Goal: Task Accomplishment & Management: Use online tool/utility

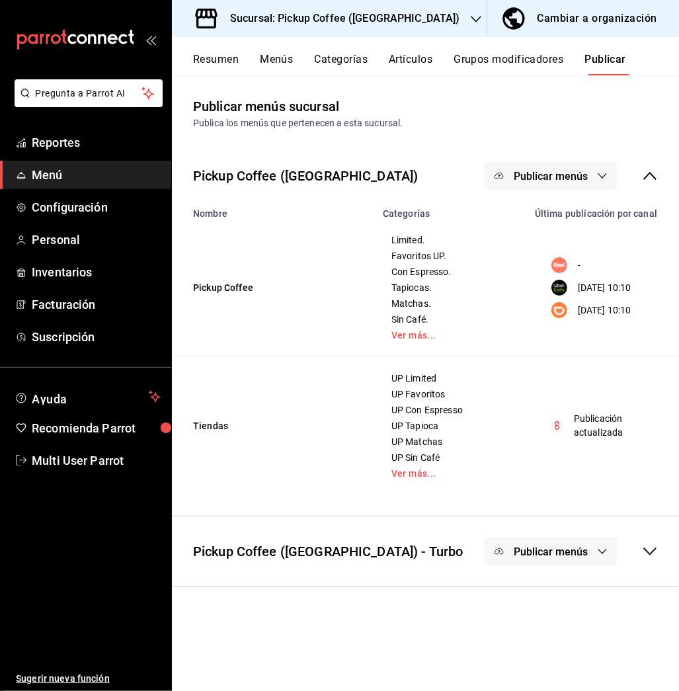
click at [471, 21] on icon "button" at bounding box center [476, 19] width 11 height 11
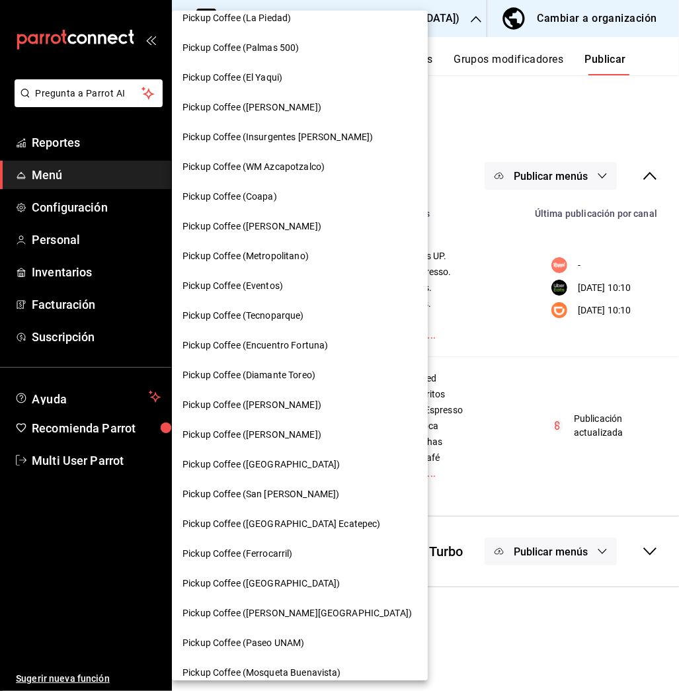
scroll to position [43, 0]
click at [305, 377] on span "Pickup Coffee (Diamante Toreo)" at bounding box center [249, 375] width 133 height 14
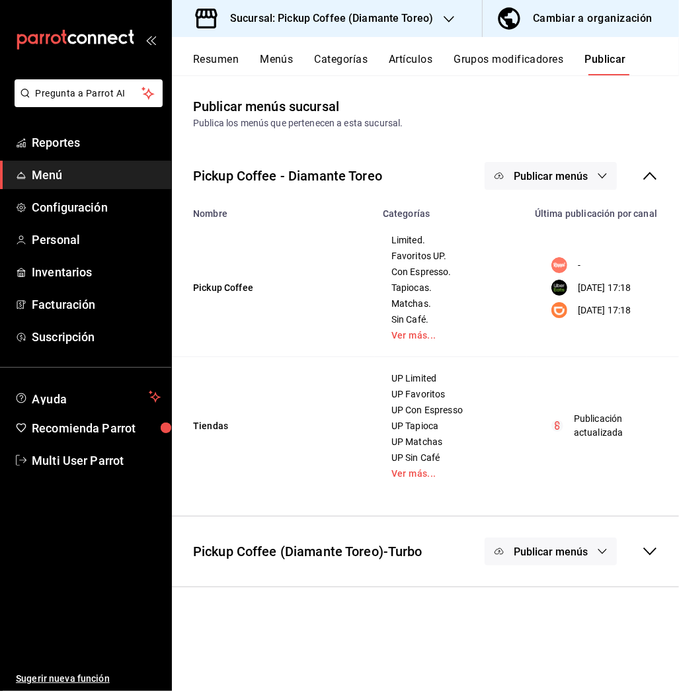
drag, startPoint x: 305, startPoint y: 377, endPoint x: 212, endPoint y: 86, distance: 305.7
click at [212, 86] on main "Publicar menús sucursal Publica los menús que pertenecen a esta sucursal. Picku…" at bounding box center [425, 383] width 507 height 616
click at [216, 59] on button "Resumen" at bounding box center [216, 64] width 46 height 22
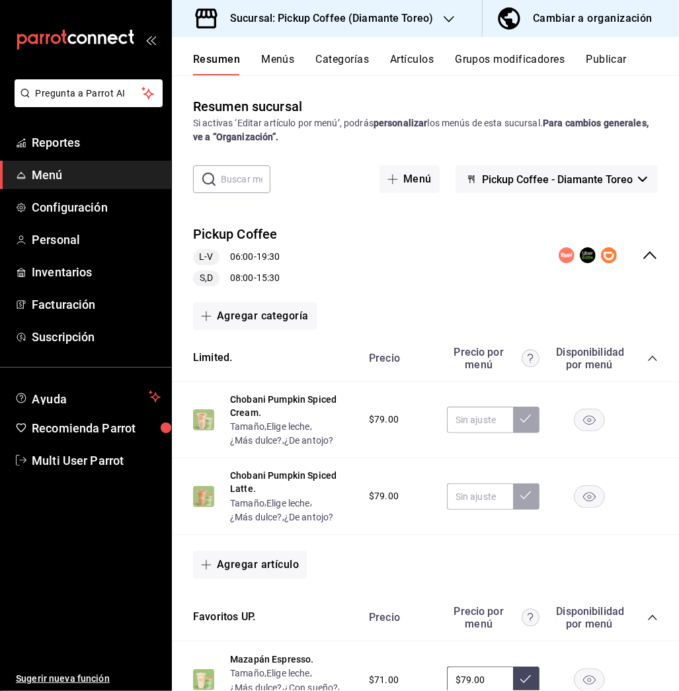
click at [642, 249] on icon "collapse-menu-row" at bounding box center [650, 255] width 16 height 16
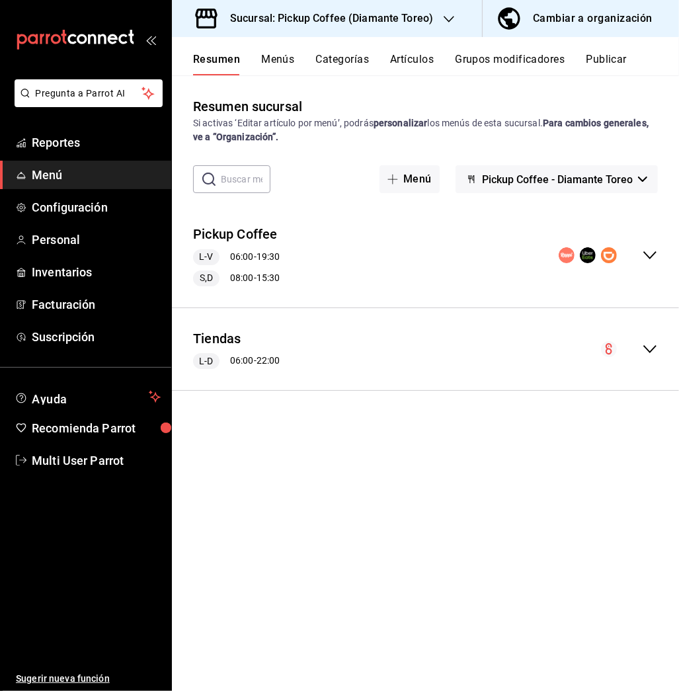
click at [650, 246] on div "Pickup Coffee L-V 06:00 - 19:30 S,D 08:00 - 15:30" at bounding box center [425, 255] width 507 height 83
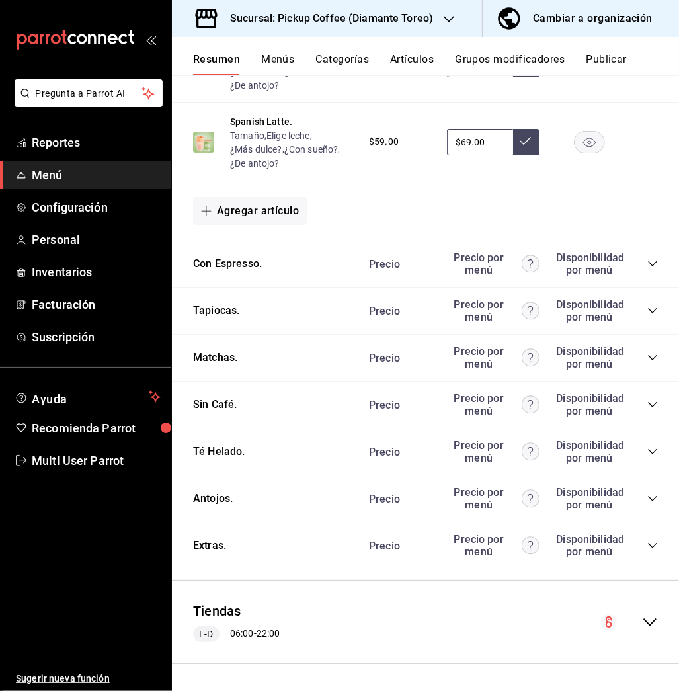
scroll to position [697, 0]
click at [648, 498] on icon "collapse-category-row" at bounding box center [653, 499] width 11 height 11
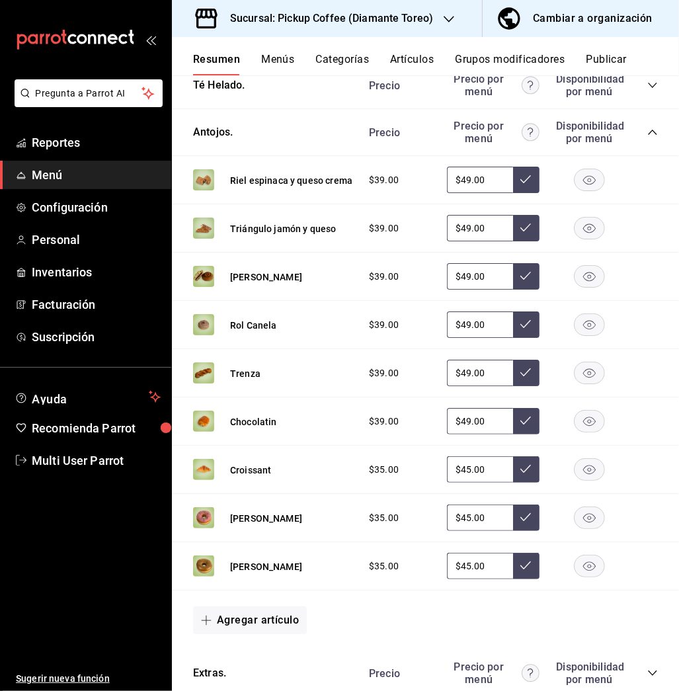
scroll to position [1065, 0]
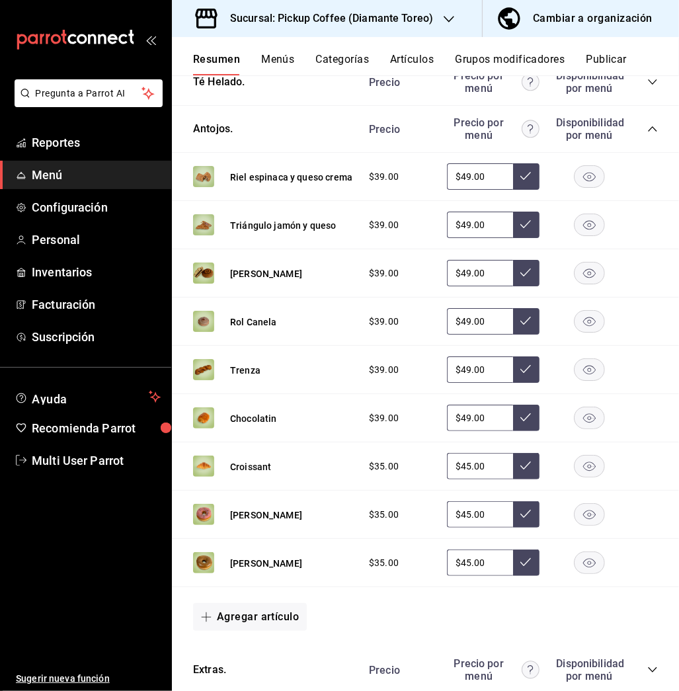
click at [584, 520] on icon "button" at bounding box center [590, 515] width 13 height 9
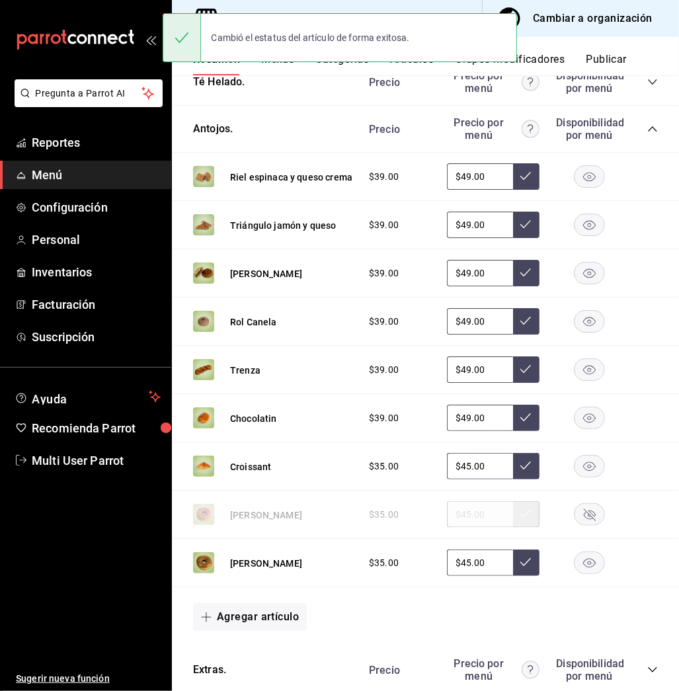
click at [575, 566] on rect "button" at bounding box center [590, 563] width 30 height 22
click at [608, 54] on button "Publicar" at bounding box center [606, 64] width 41 height 22
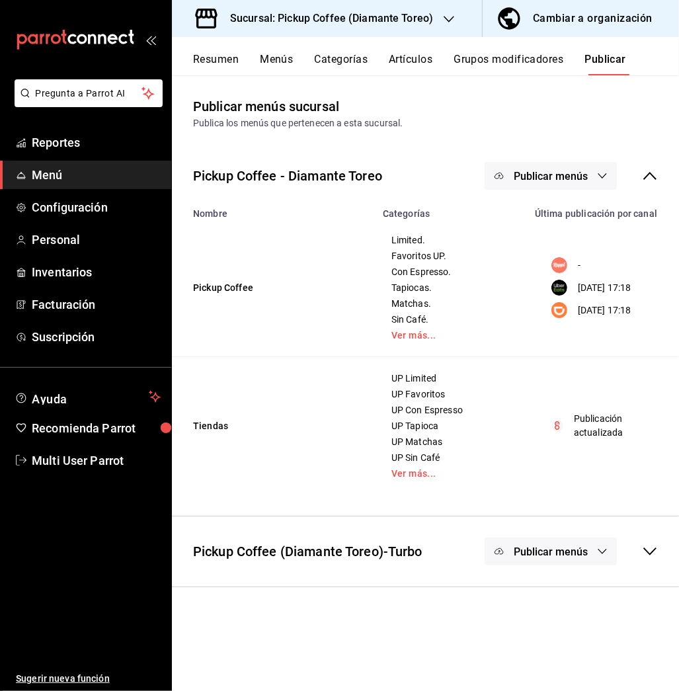
click at [583, 167] on button "Publicar menús" at bounding box center [551, 176] width 132 height 28
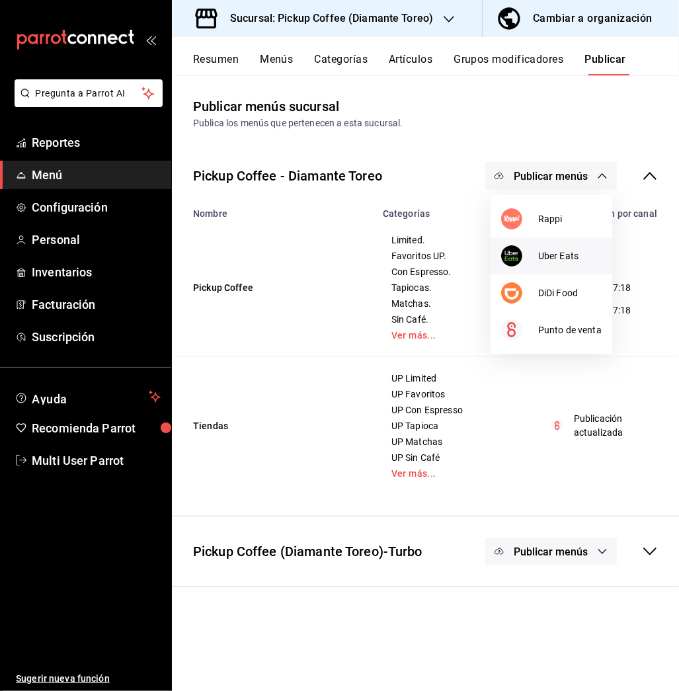
click at [563, 261] on span "Uber Eats" at bounding box center [571, 256] width 64 height 14
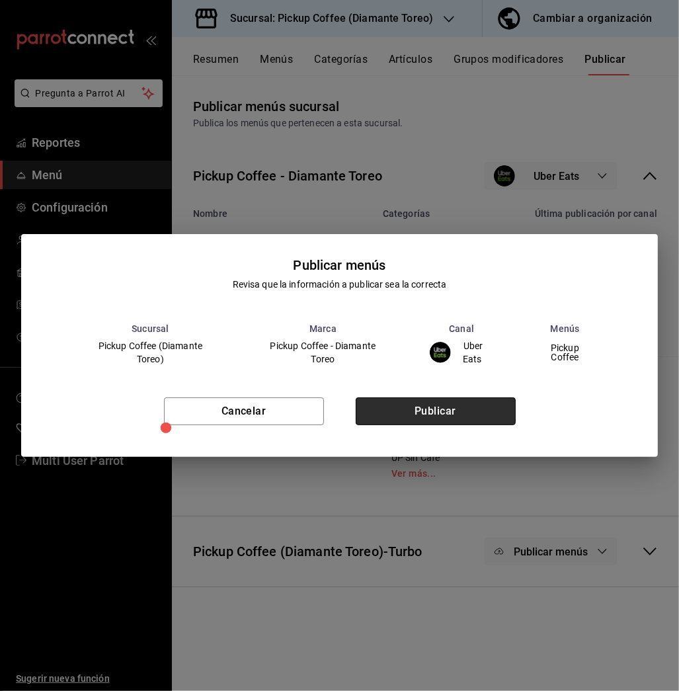
click at [472, 407] on button "Publicar" at bounding box center [436, 412] width 160 height 28
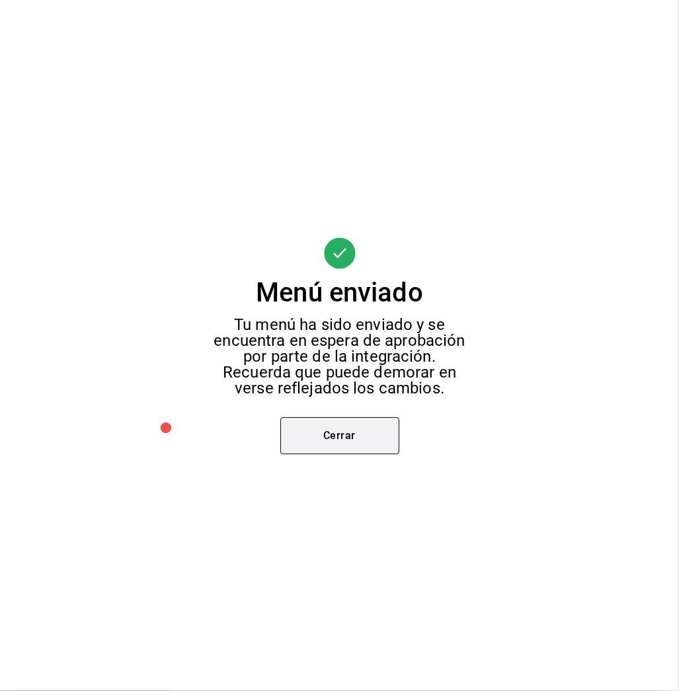
click at [366, 423] on button "Cerrar" at bounding box center [340, 435] width 119 height 37
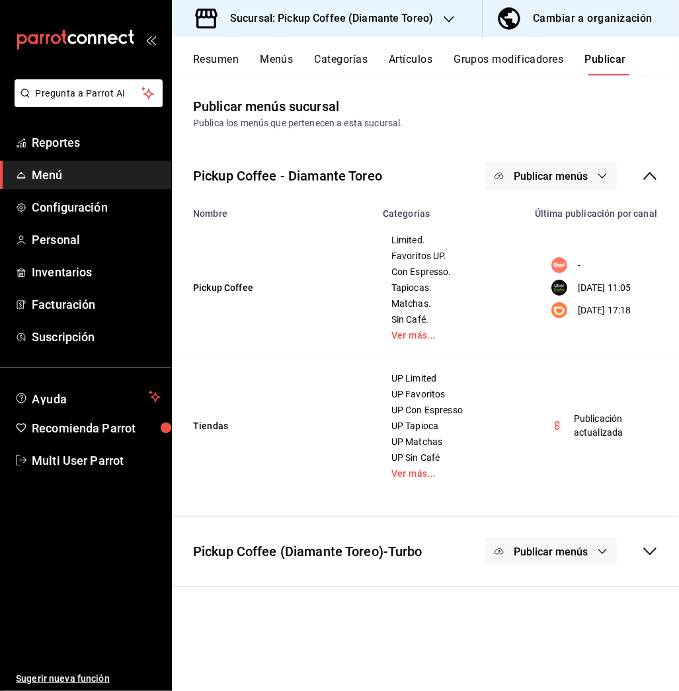
click at [573, 177] on span "Publicar menús" at bounding box center [551, 176] width 74 height 13
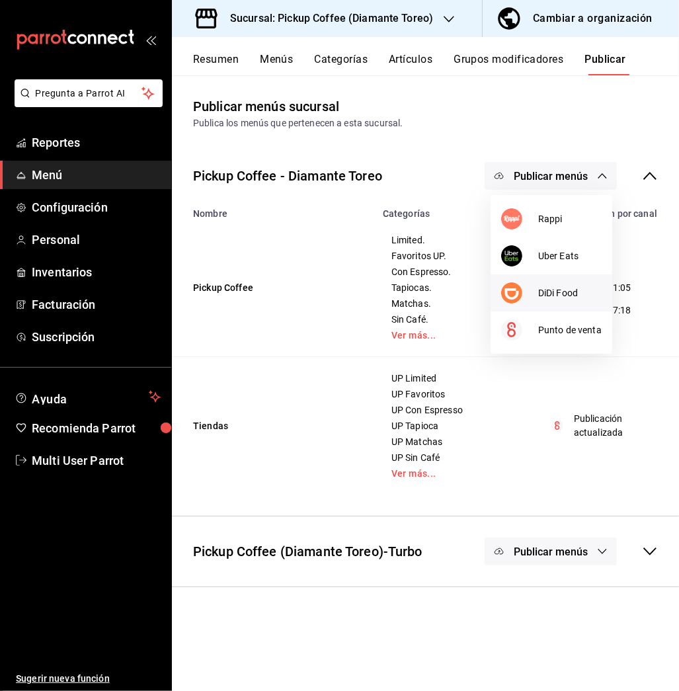
click at [564, 284] on li "DiDi Food" at bounding box center [552, 293] width 122 height 37
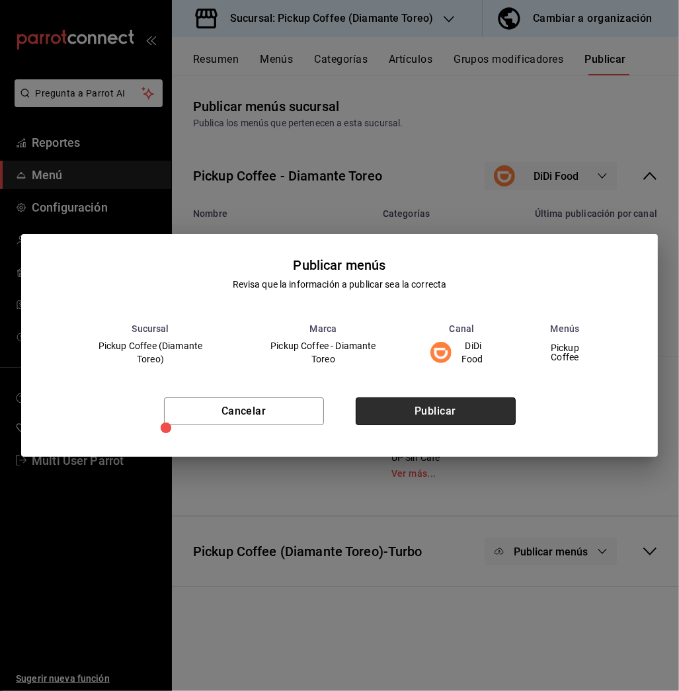
click at [441, 414] on button "Publicar" at bounding box center [436, 412] width 160 height 28
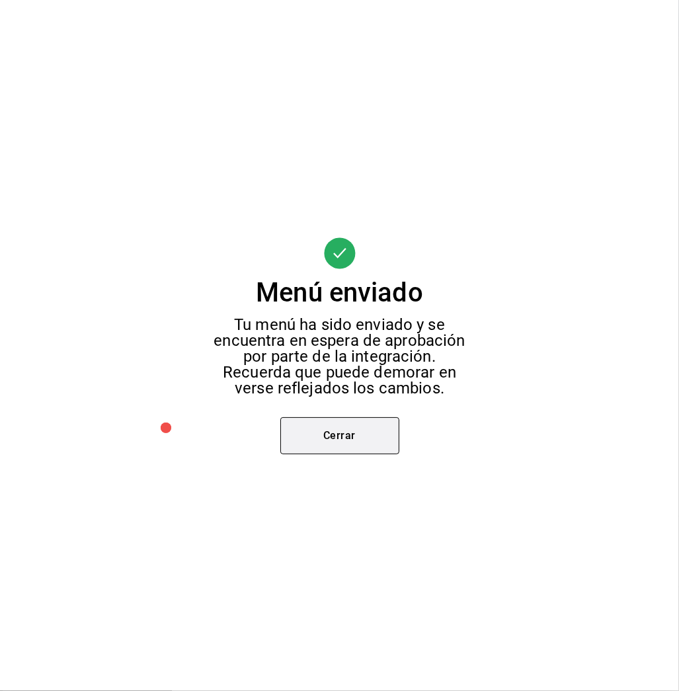
click at [374, 441] on button "Cerrar" at bounding box center [340, 435] width 119 height 37
